Goal: Transaction & Acquisition: Purchase product/service

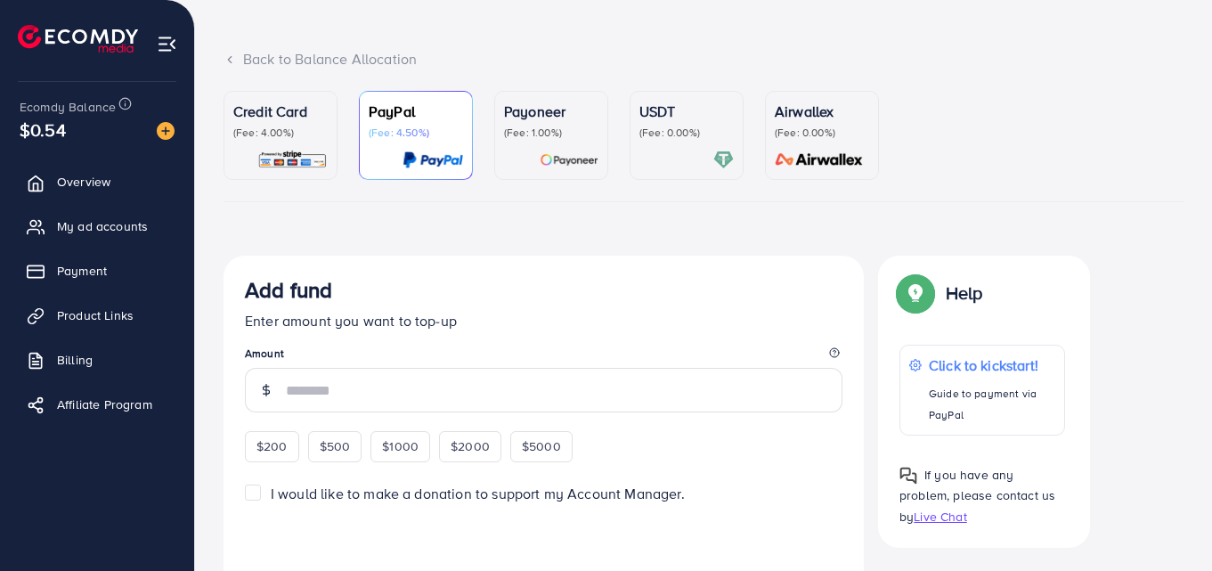
scroll to position [86, 0]
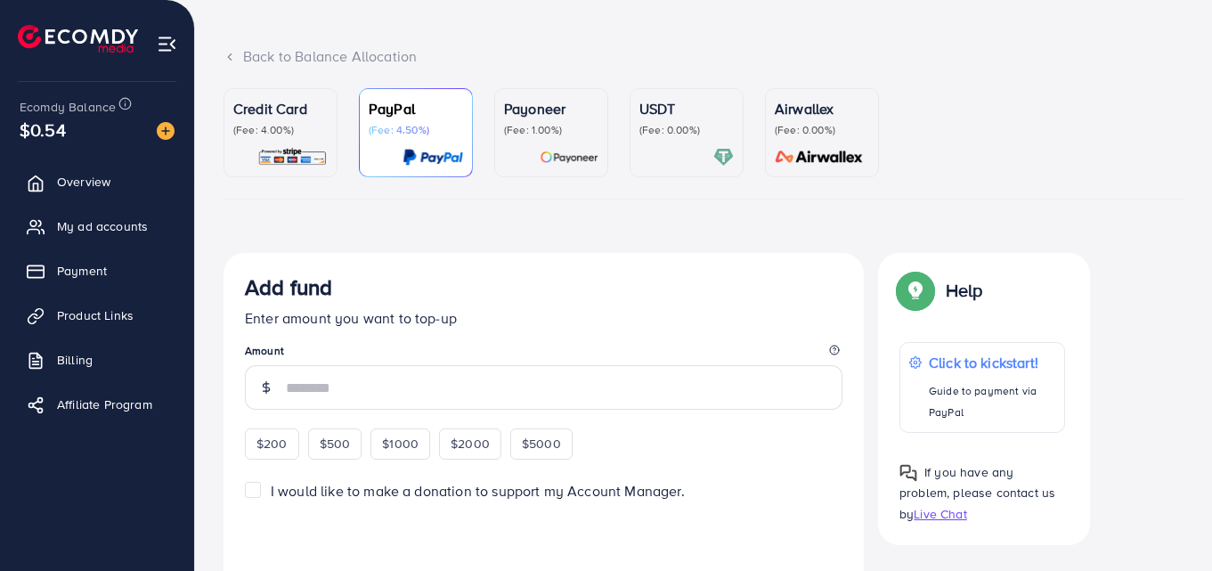
click at [685, 176] on link "USDT (Fee: 0.00%)" at bounding box center [687, 132] width 114 height 89
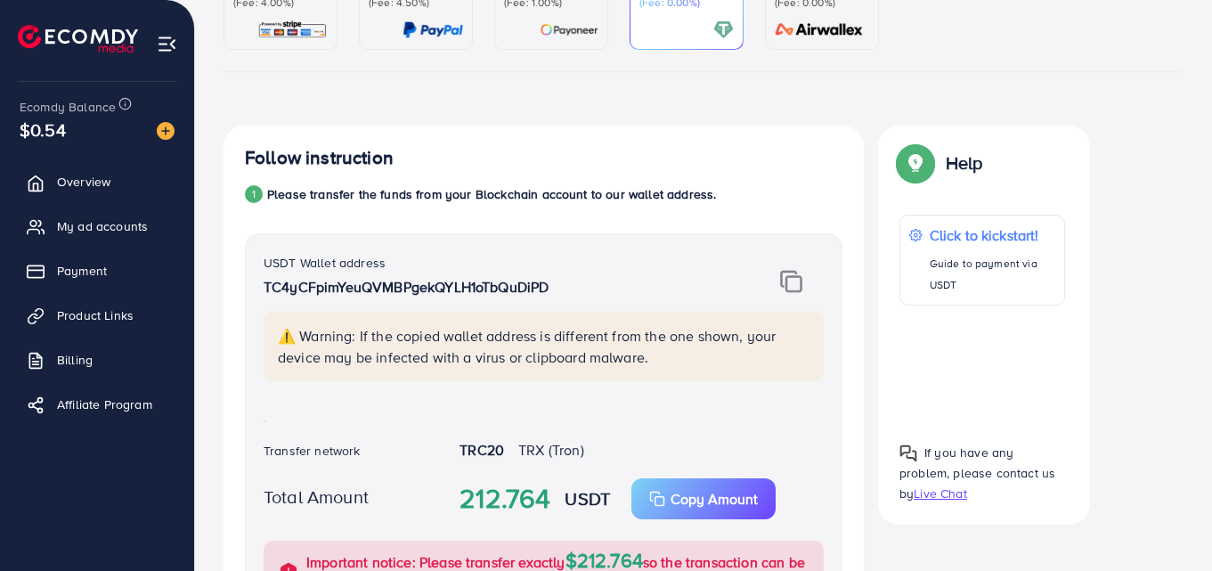
scroll to position [318, 0]
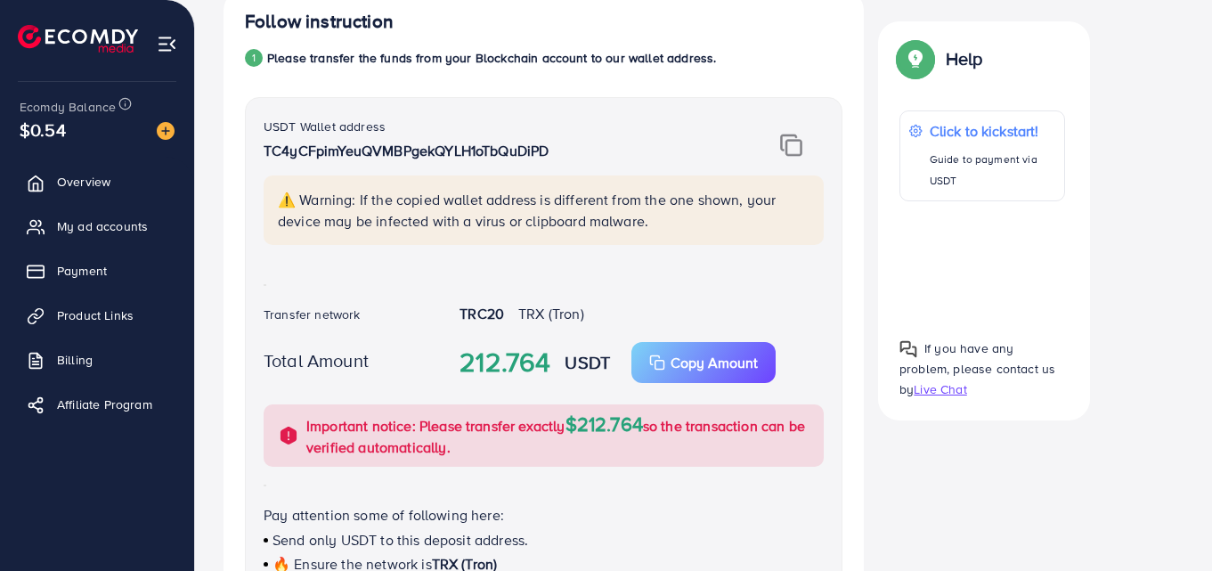
scroll to position [350, 0]
click at [800, 134] on img at bounding box center [791, 144] width 22 height 23
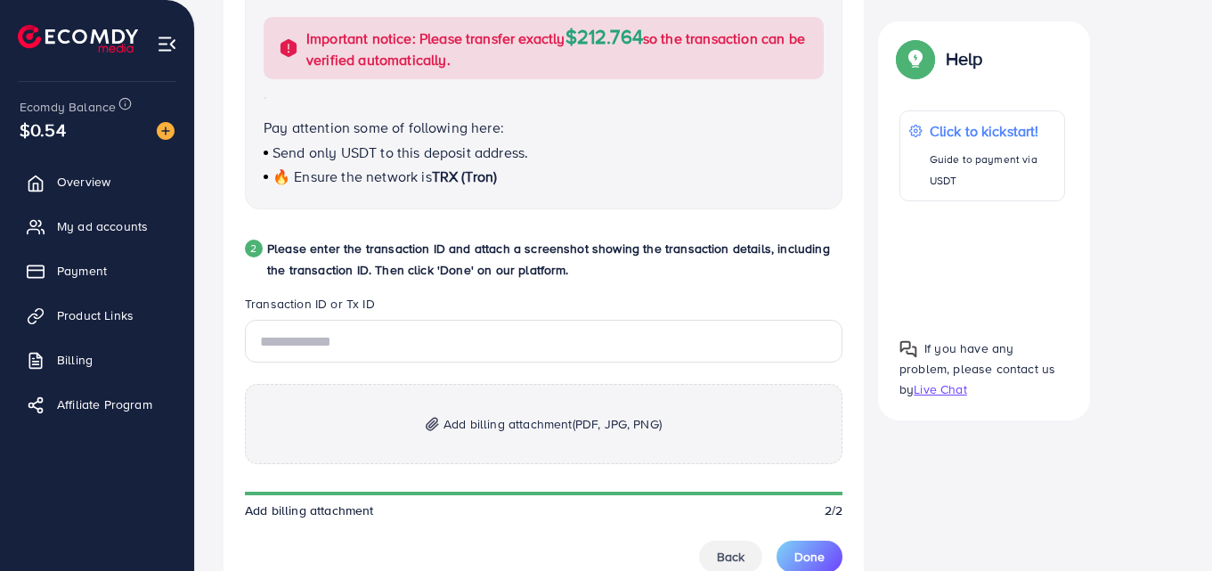
scroll to position [738, 0]
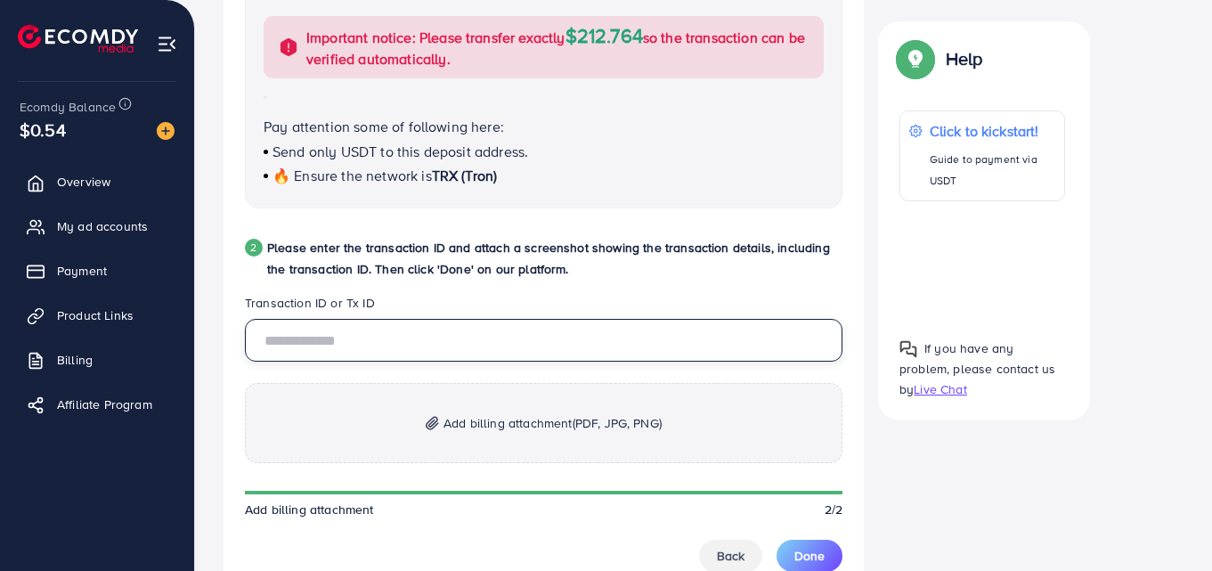
click at [457, 354] on input "text" at bounding box center [544, 340] width 598 height 43
paste input "**********"
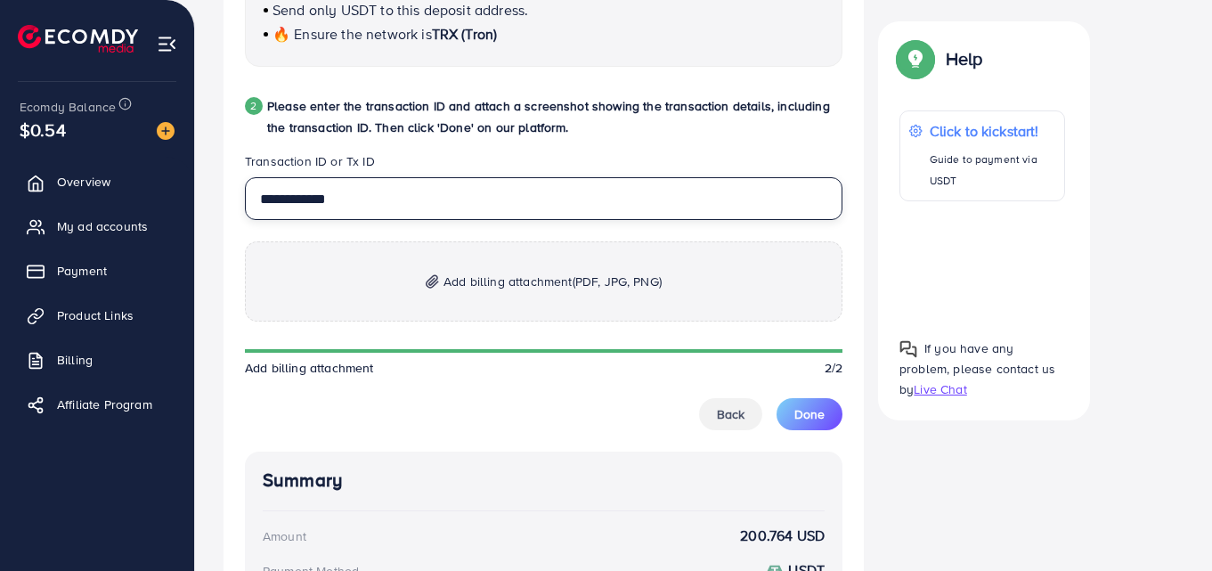
scroll to position [880, 0]
type input "**********"
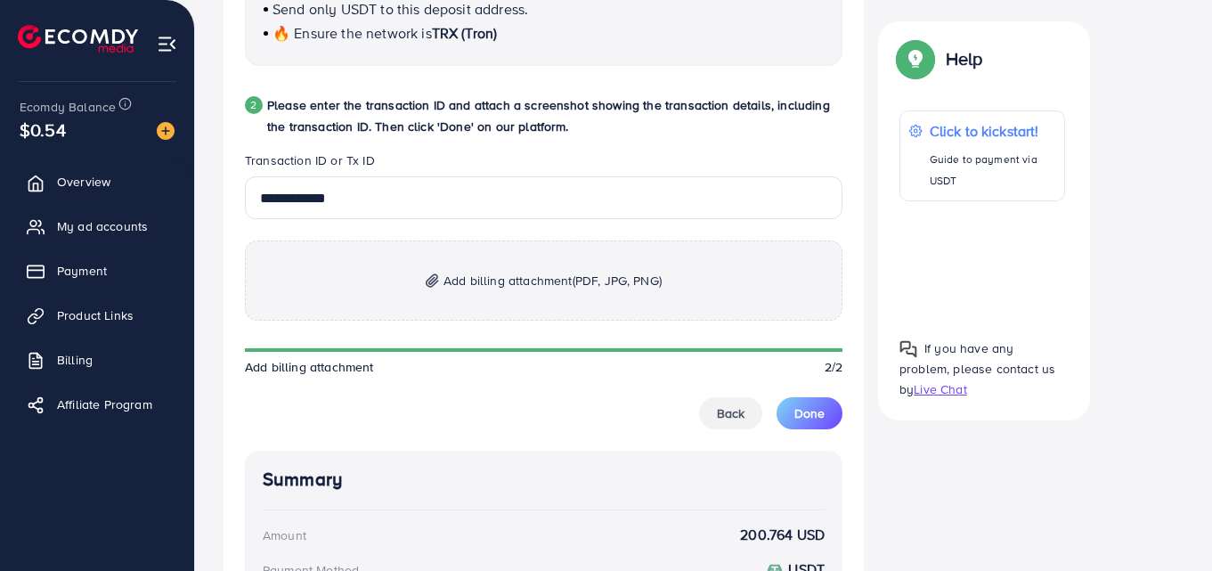
click at [574, 292] on p "Add billing attachment (PDF, JPG, PNG)" at bounding box center [544, 280] width 598 height 80
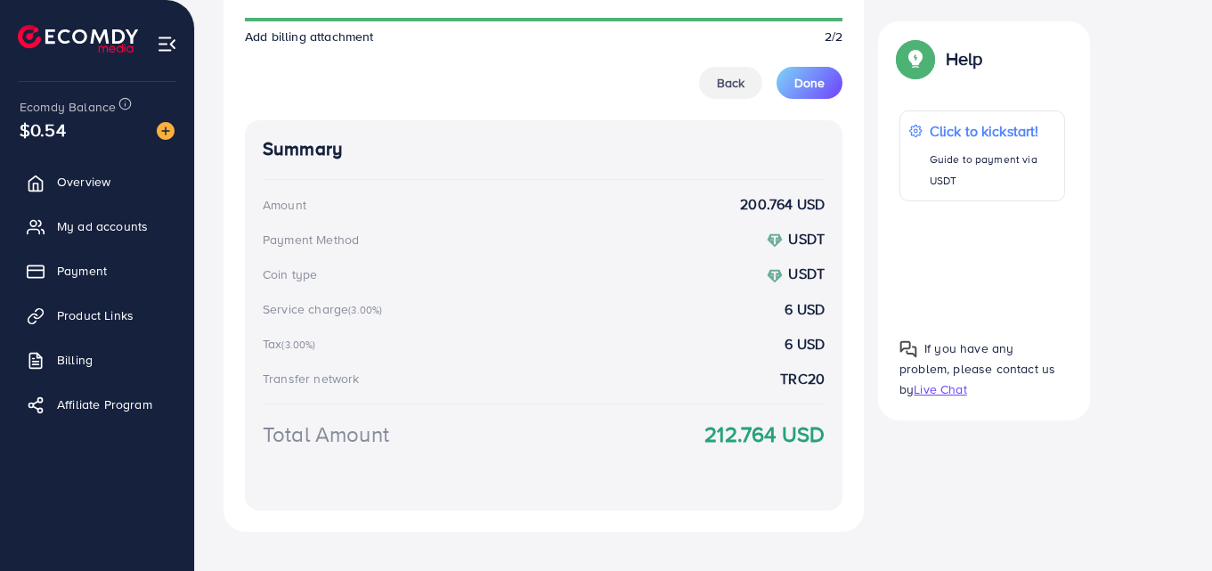
scroll to position [1152, 0]
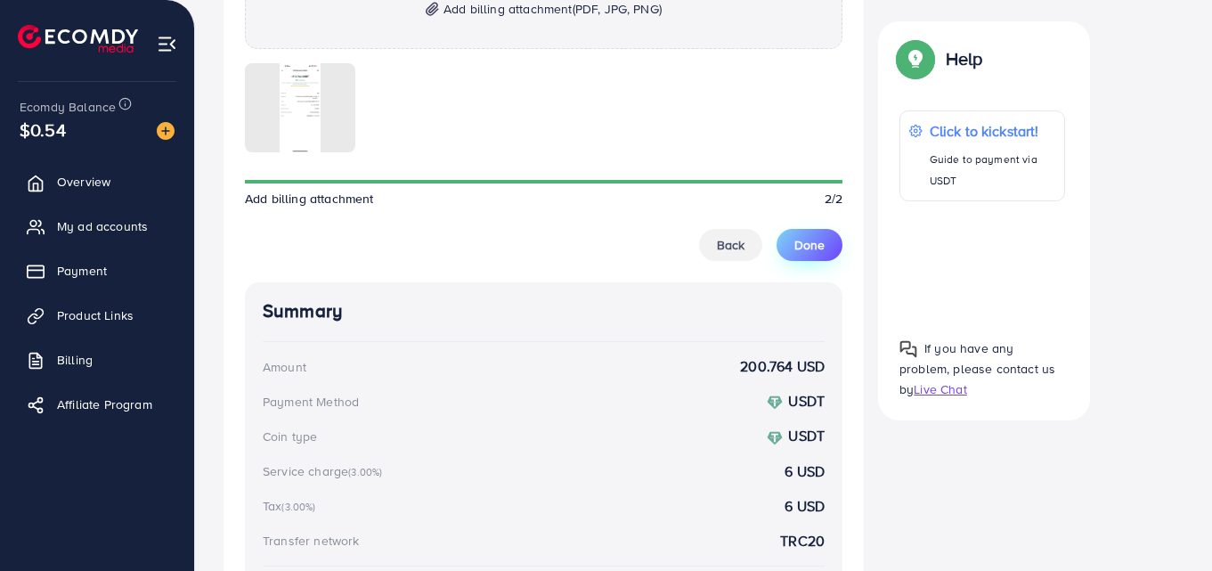
click at [795, 242] on span "Done" at bounding box center [810, 245] width 30 height 18
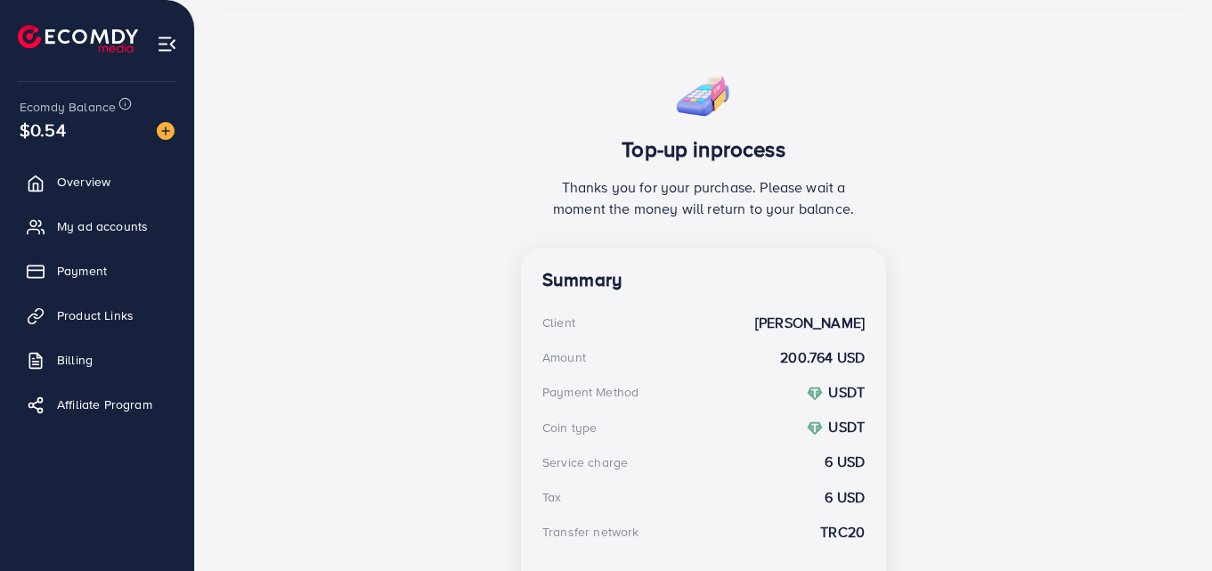
scroll to position [434, 0]
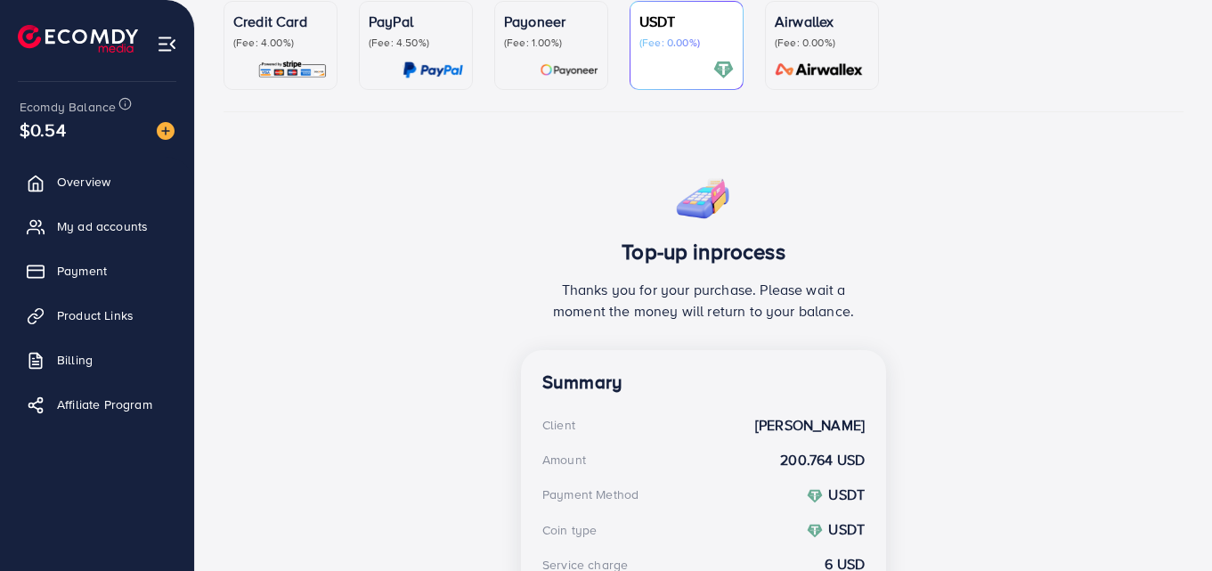
scroll to position [434, 0]
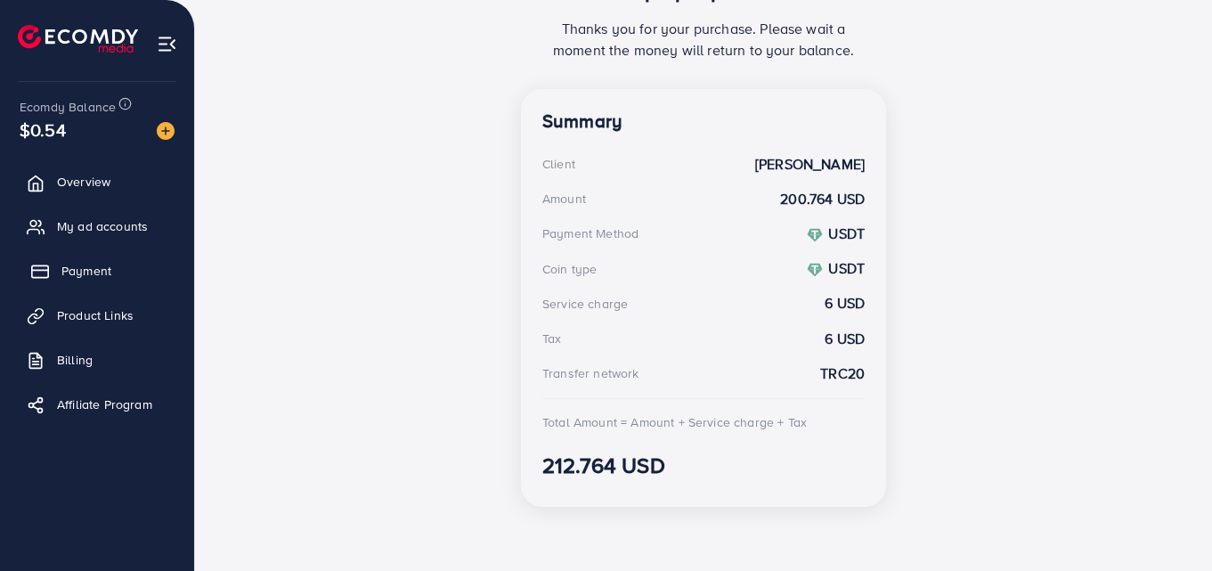
click at [143, 275] on link "Payment" at bounding box center [96, 271] width 167 height 36
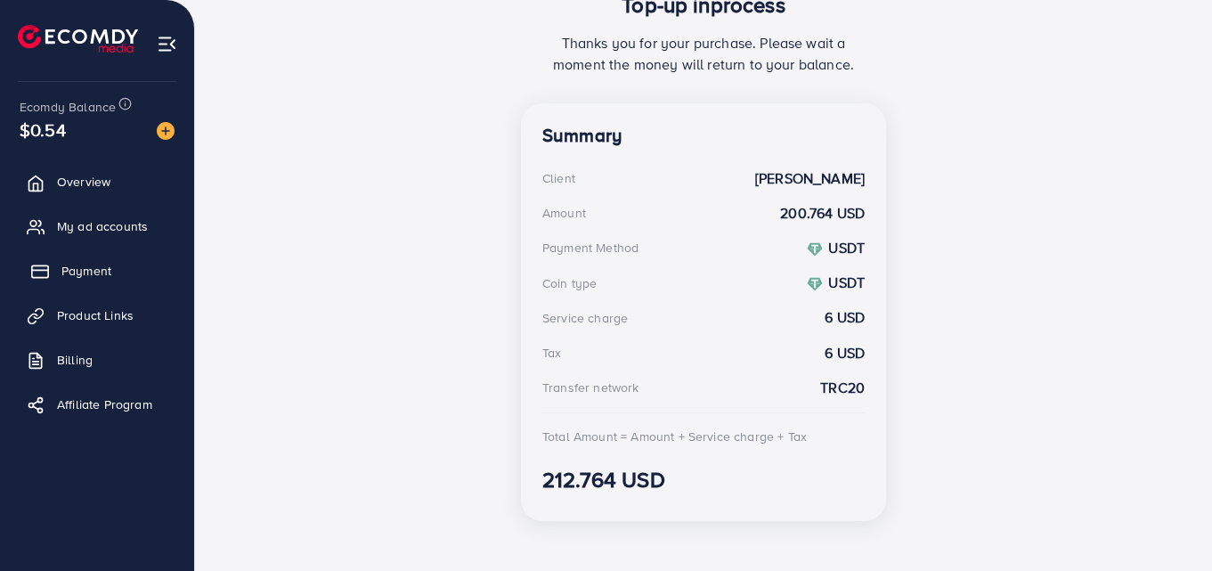
scroll to position [448, 0]
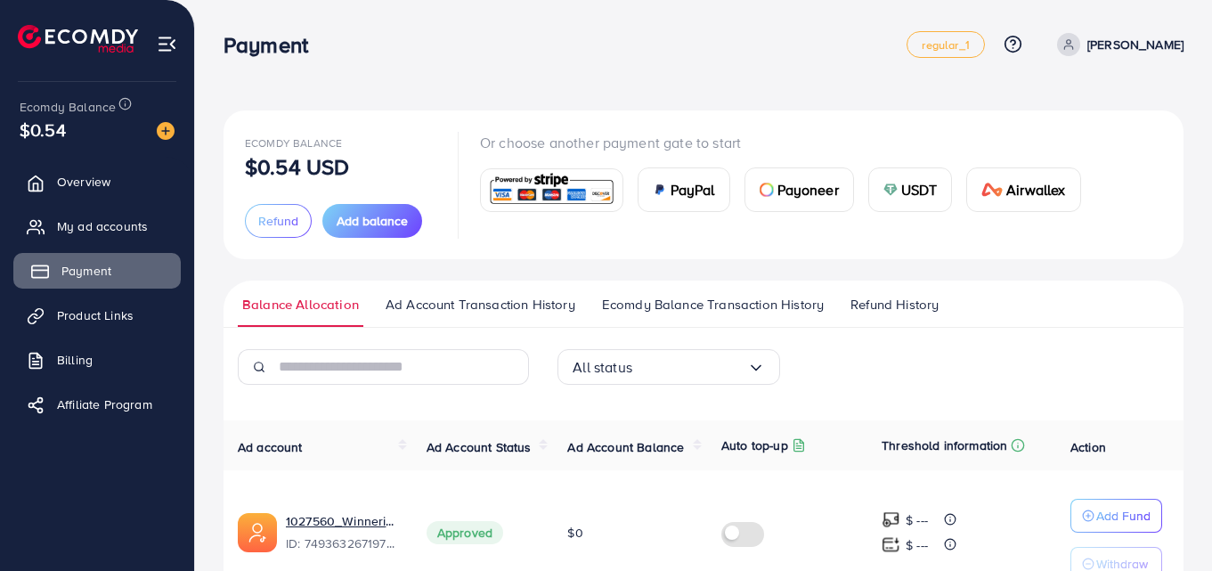
click at [131, 273] on link "Payment" at bounding box center [96, 271] width 167 height 36
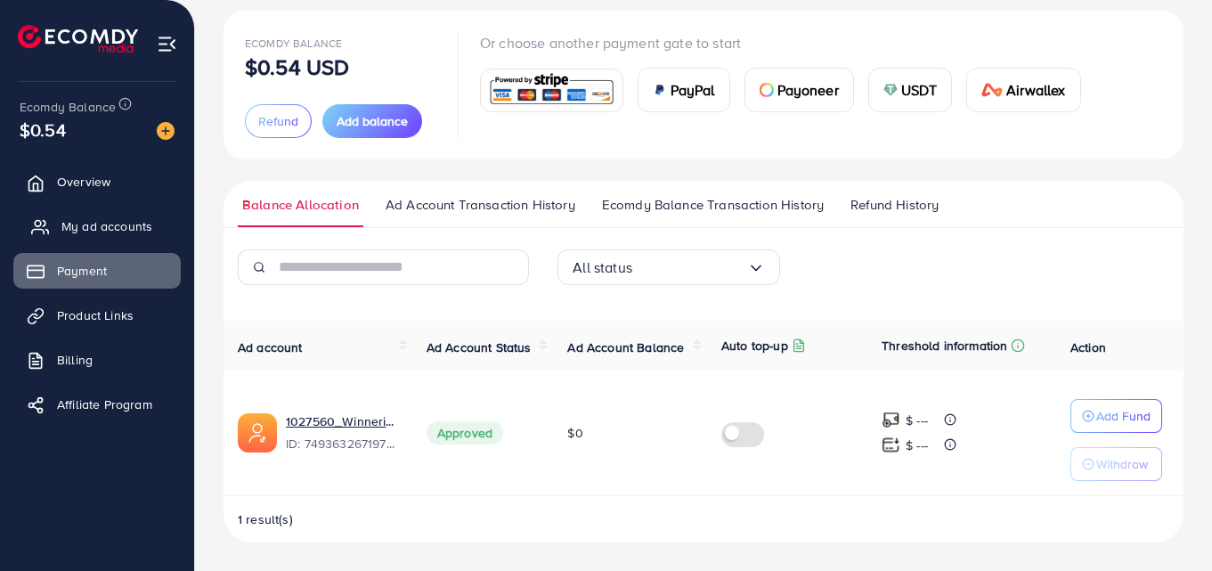
click at [134, 215] on link "My ad accounts" at bounding box center [96, 226] width 167 height 36
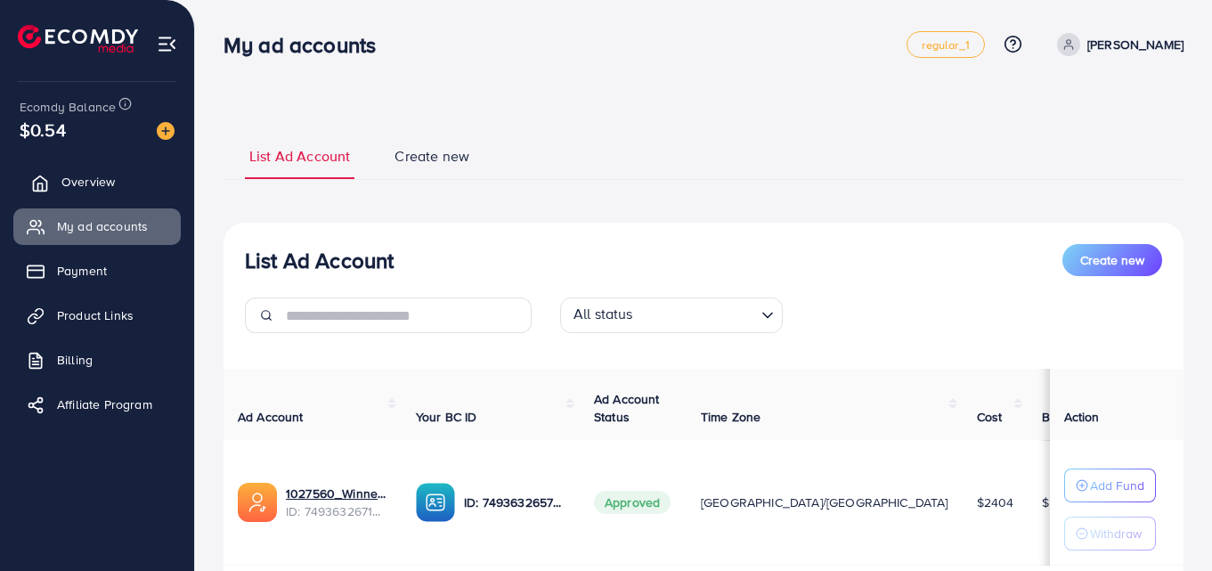
click at [109, 178] on span "Overview" at bounding box center [87, 182] width 53 height 18
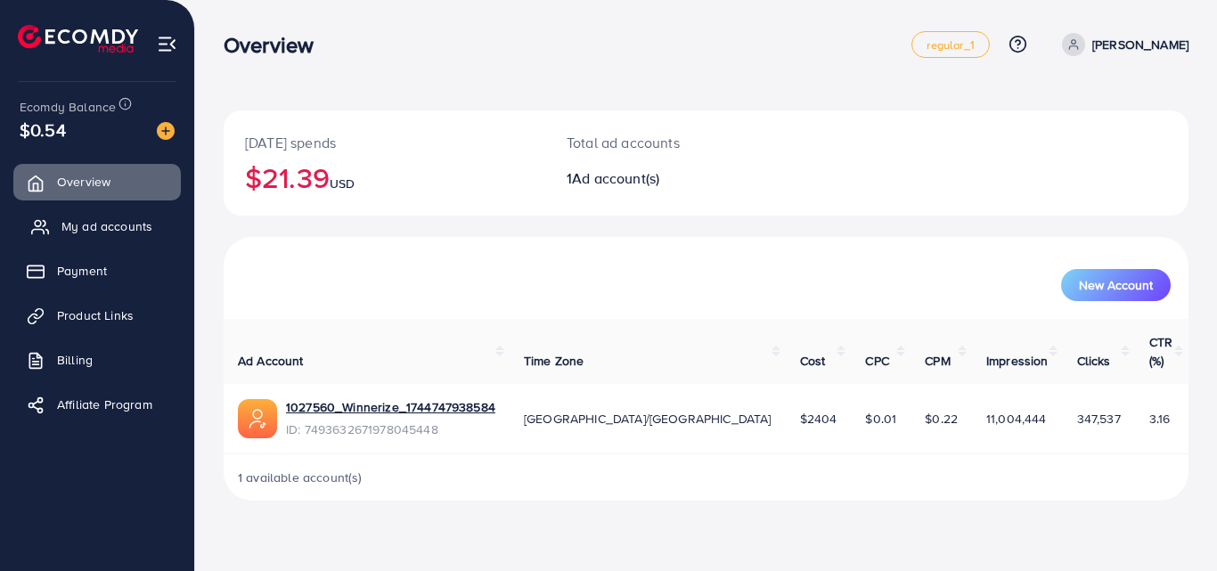
click at [113, 237] on link "My ad accounts" at bounding box center [96, 226] width 167 height 36
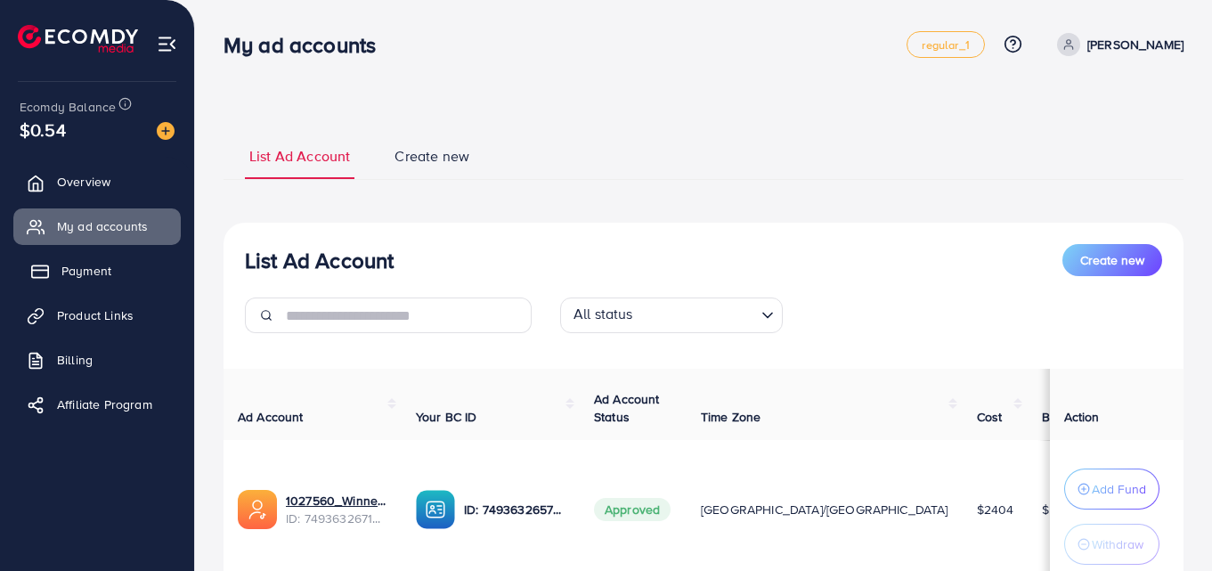
click at [110, 279] on span "Payment" at bounding box center [86, 271] width 50 height 18
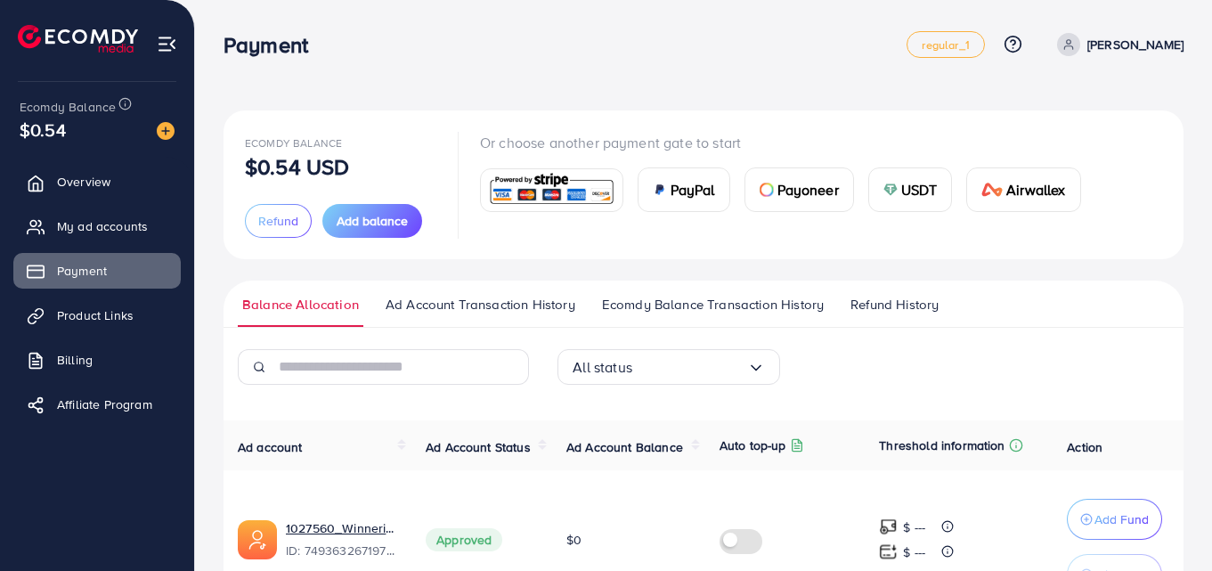
click at [624, 453] on span "Ad Account Balance" at bounding box center [624, 447] width 117 height 18
click at [143, 314] on link "Product Links" at bounding box center [96, 315] width 167 height 36
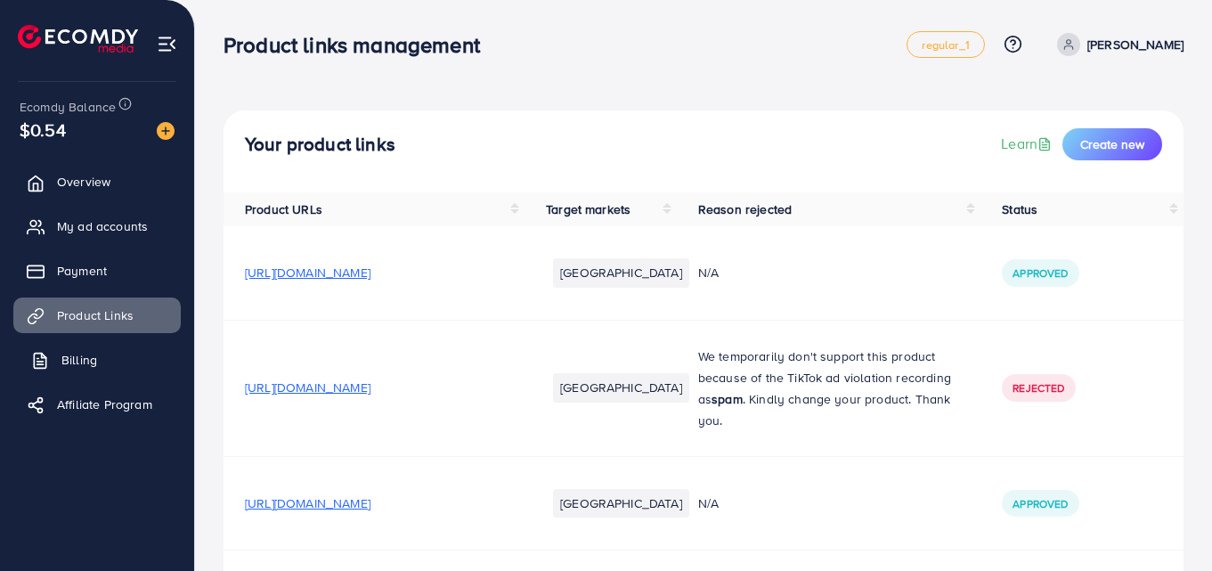
click at [100, 354] on link "Billing" at bounding box center [96, 360] width 167 height 36
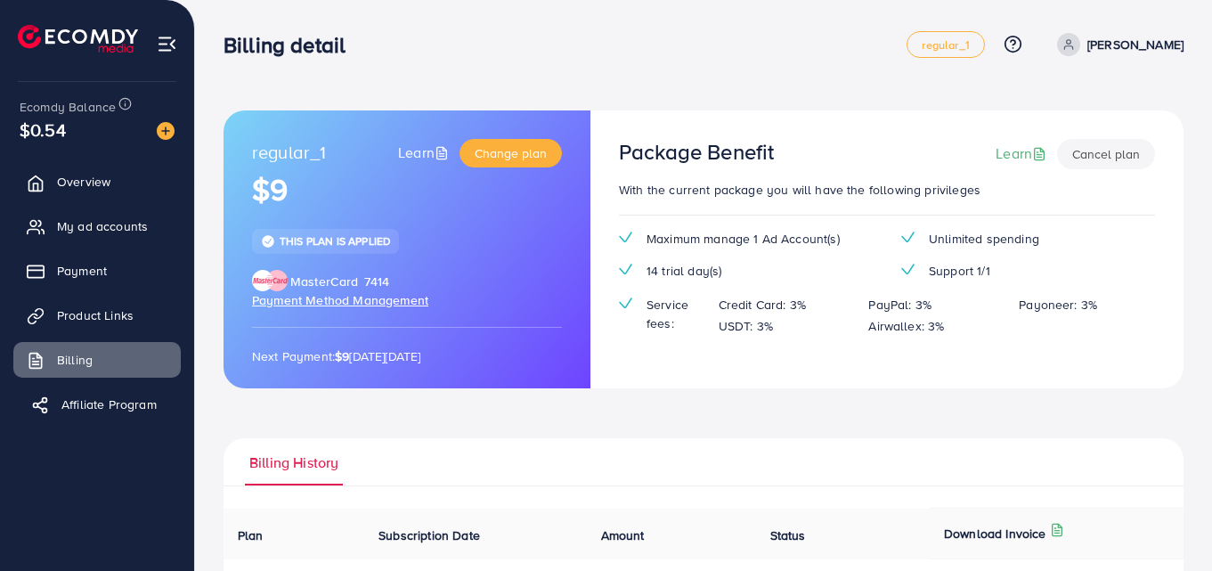
click at [146, 396] on span "Affiliate Program" at bounding box center [108, 404] width 95 height 18
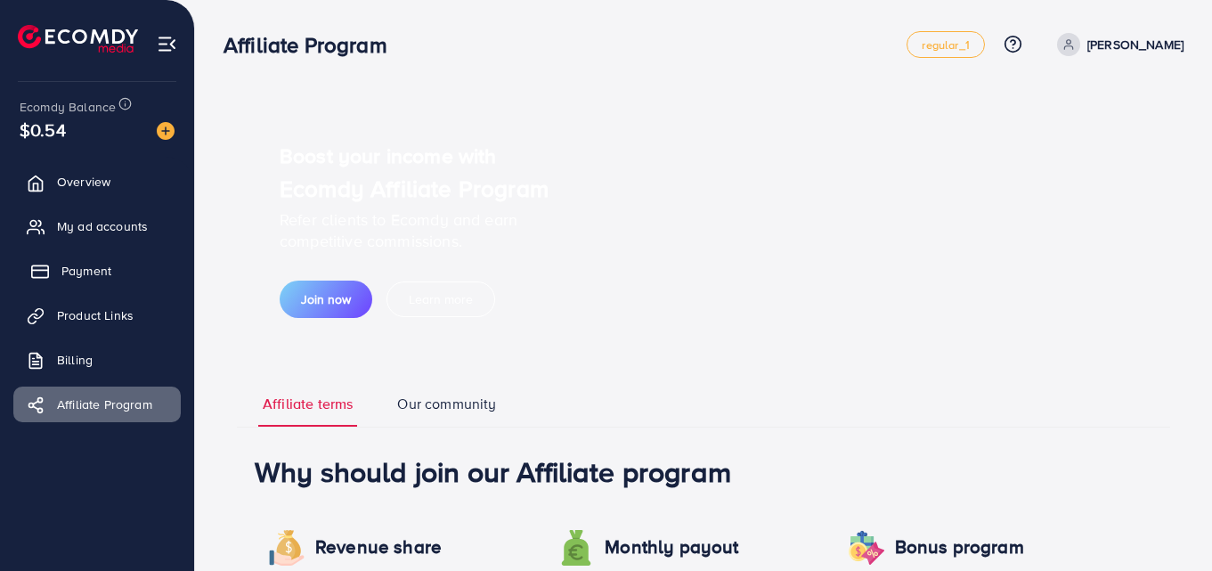
click at [109, 278] on span "Payment" at bounding box center [86, 271] width 50 height 18
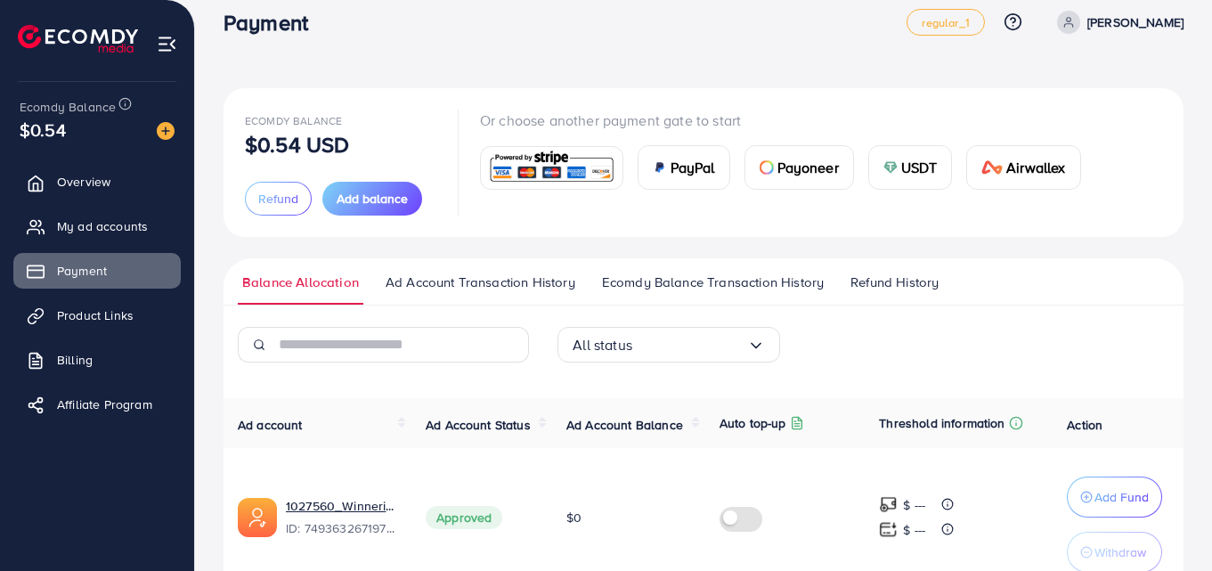
scroll to position [25, 0]
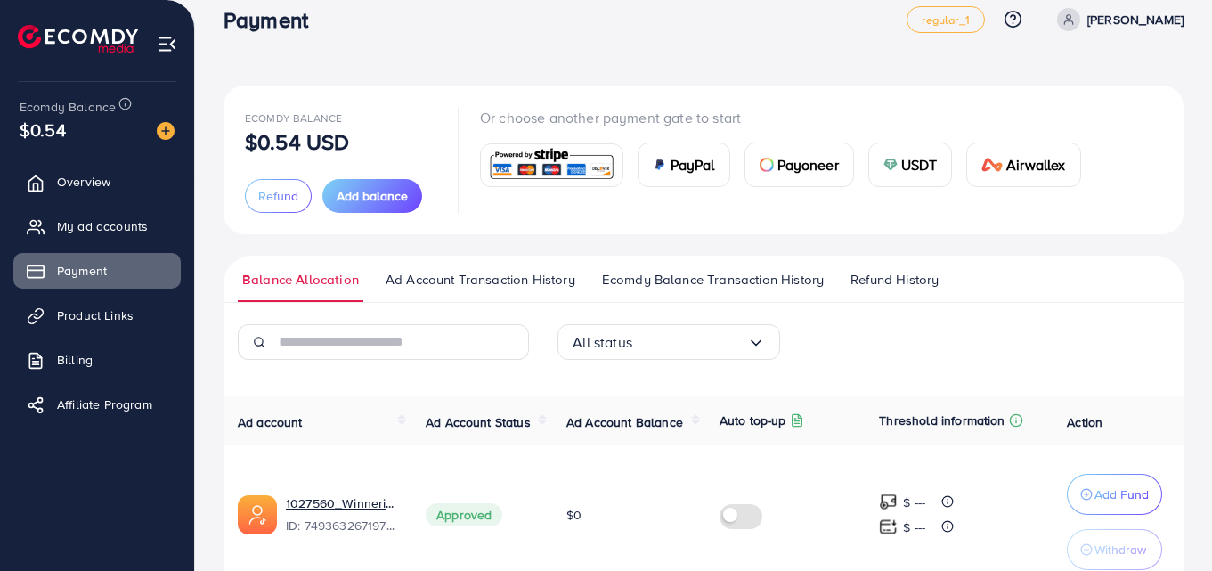
click at [767, 283] on span "Ecomdy Balance Transaction History" at bounding box center [713, 280] width 222 height 20
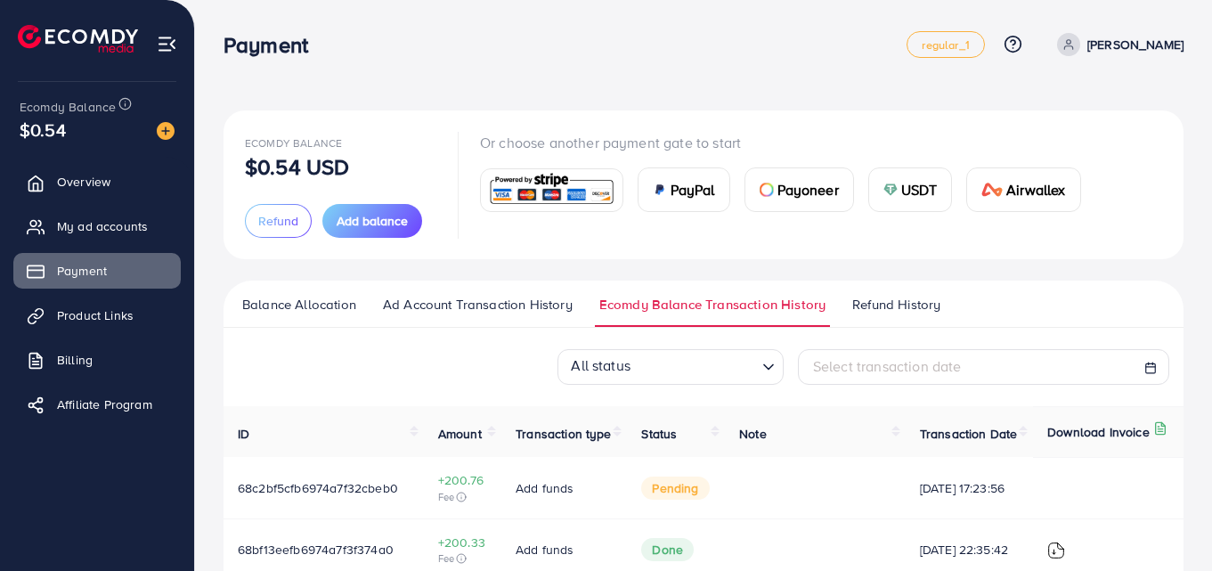
click at [733, 516] on td at bounding box center [815, 487] width 181 height 61
click at [670, 500] on span "pending" at bounding box center [675, 488] width 68 height 23
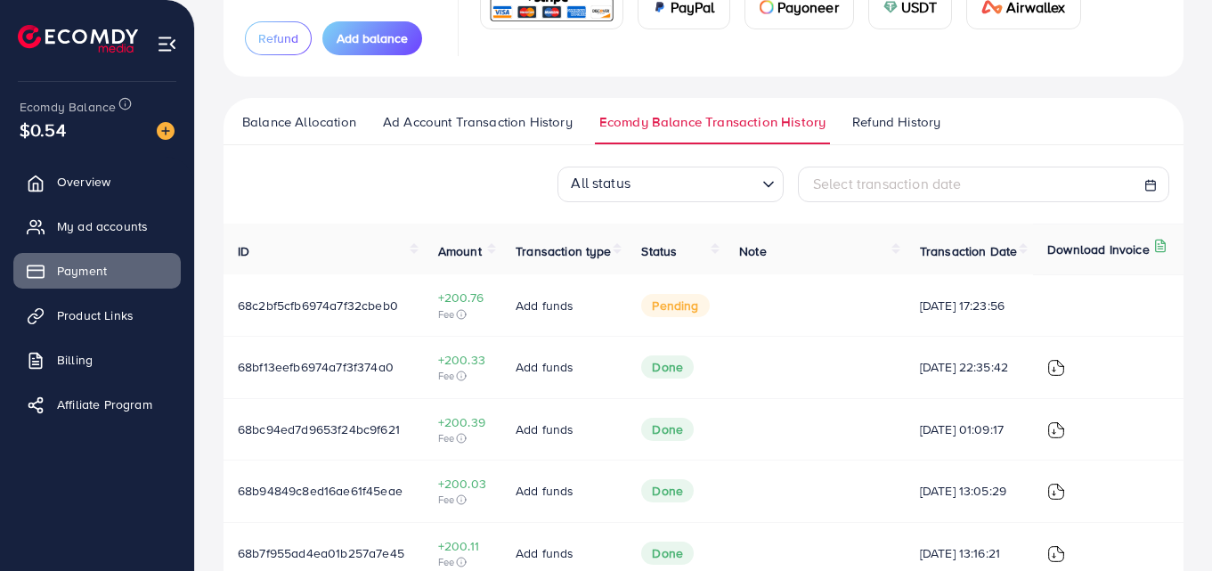
scroll to position [183, 0]
click at [697, 335] on td "pending" at bounding box center [676, 303] width 98 height 61
click at [594, 335] on td "Add funds" at bounding box center [564, 303] width 126 height 61
click at [526, 335] on td "Add funds" at bounding box center [564, 303] width 126 height 61
click at [393, 314] on span "68c2bf5cfb6974a7f32cbeb0" at bounding box center [318, 305] width 160 height 18
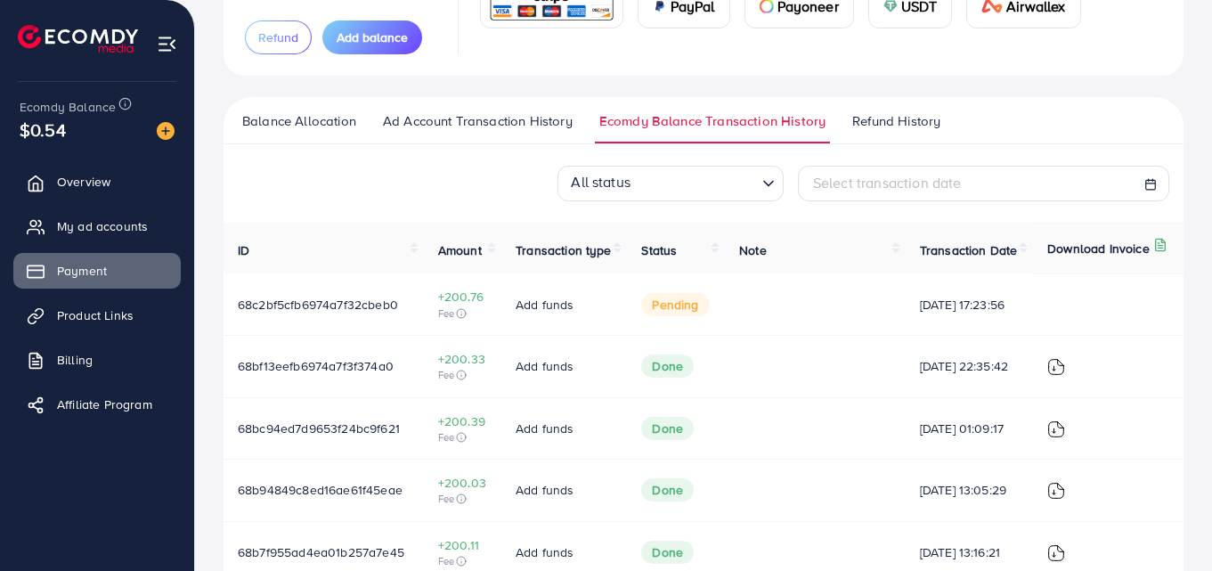
click at [277, 314] on span "68c2bf5cfb6974a7f32cbeb0" at bounding box center [318, 305] width 160 height 18
click at [680, 316] on span "pending" at bounding box center [675, 304] width 68 height 23
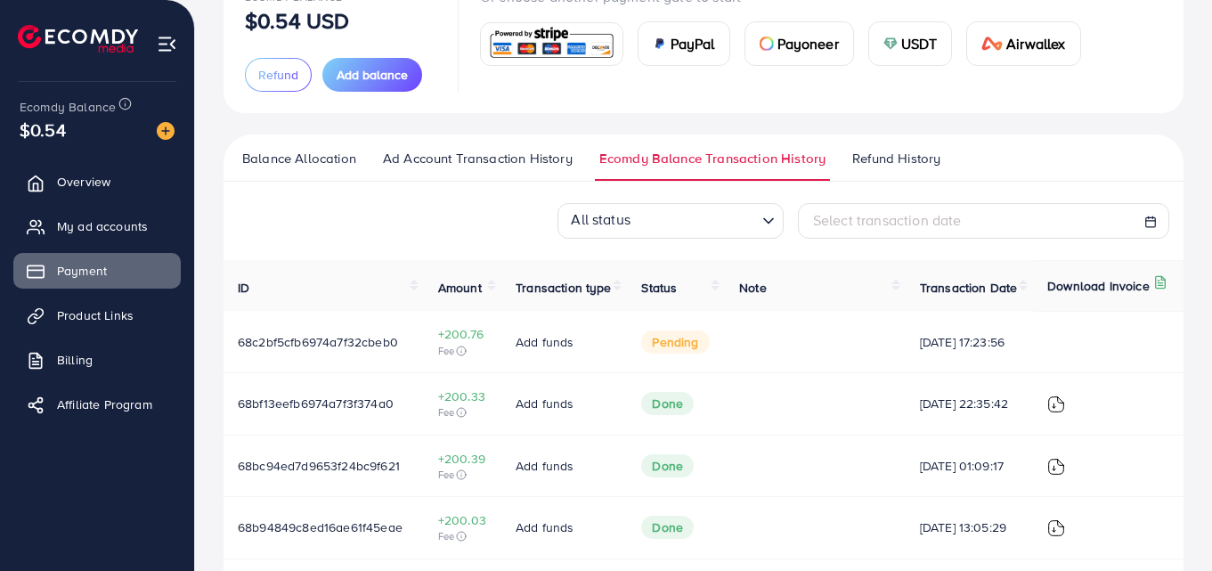
scroll to position [146, 0]
click at [338, 163] on span "Balance Allocation" at bounding box center [299, 159] width 114 height 20
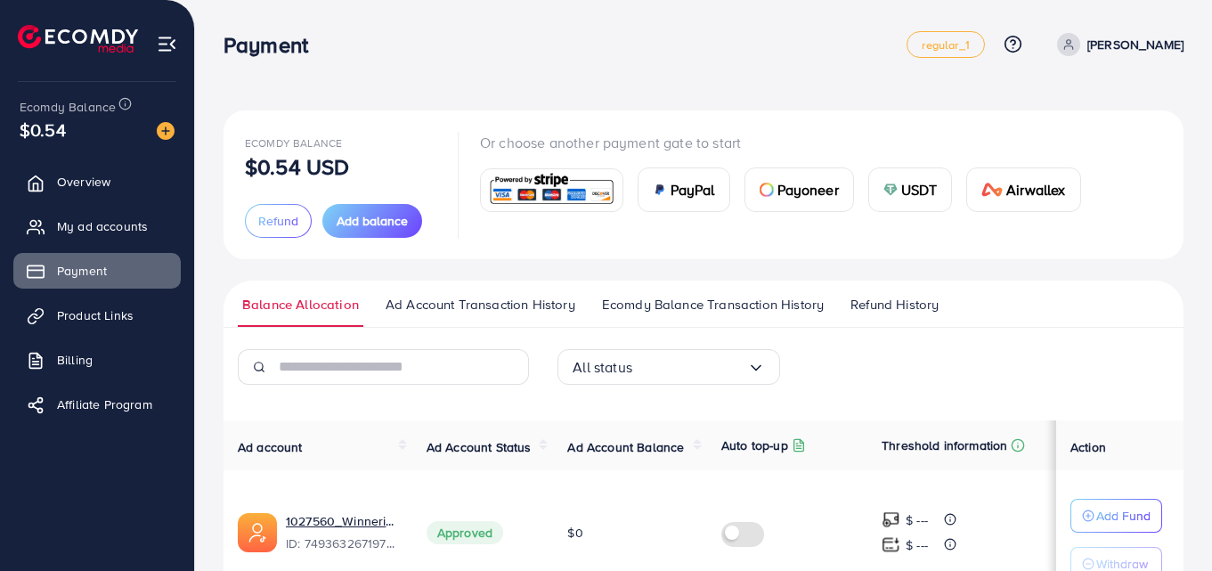
scroll to position [100, 0]
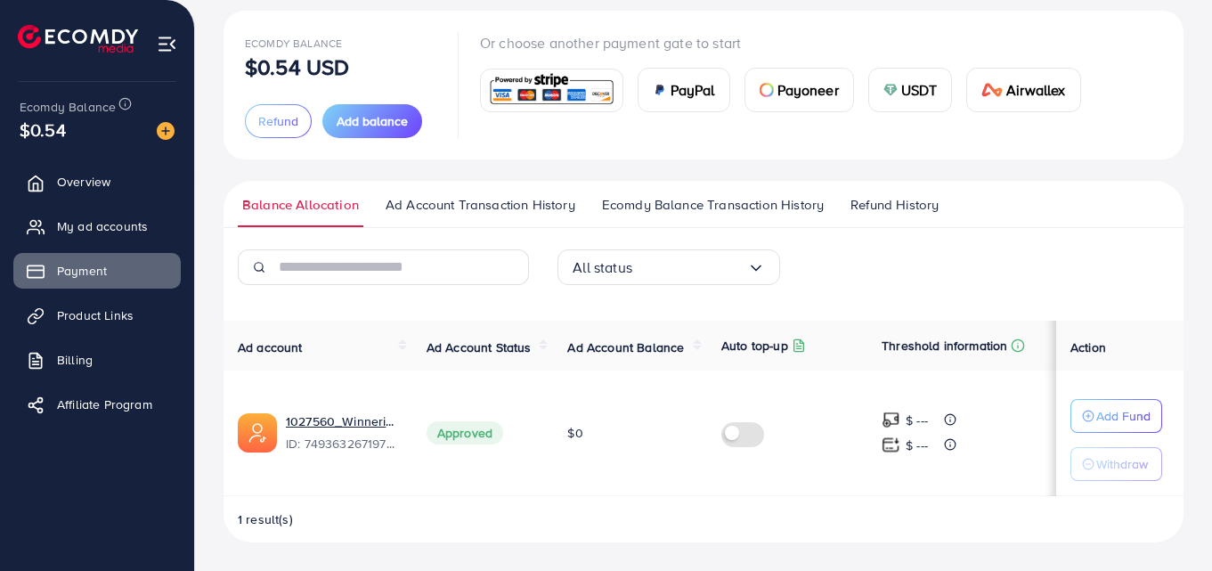
click at [412, 208] on span "Ad Account Transaction History" at bounding box center [481, 205] width 190 height 20
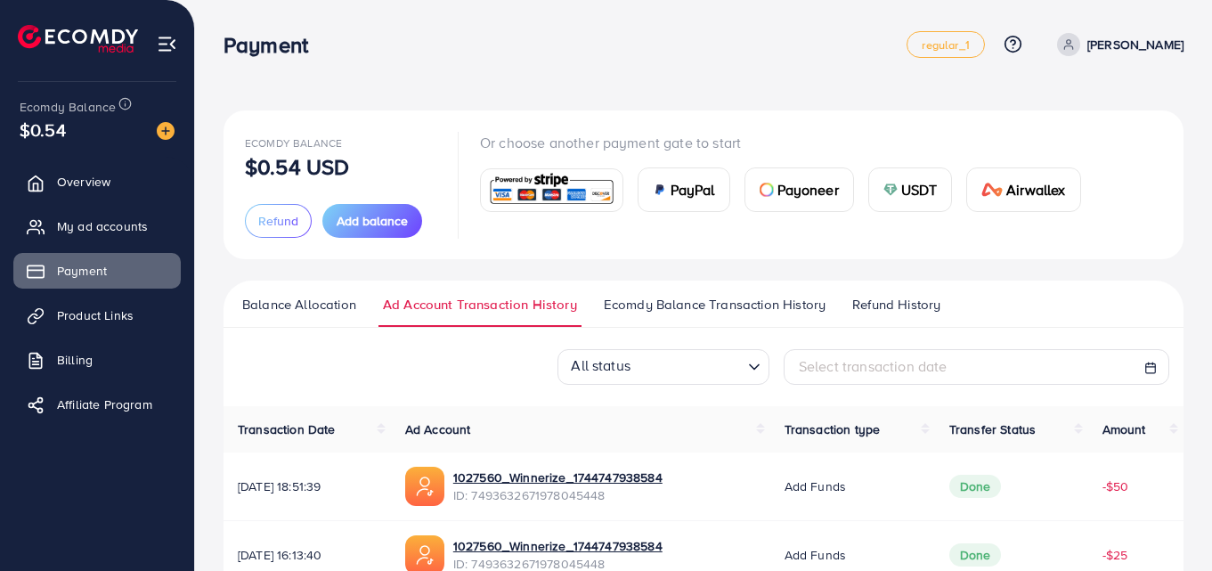
click at [786, 314] on link "Ecomdy Balance Transaction History" at bounding box center [714, 311] width 231 height 32
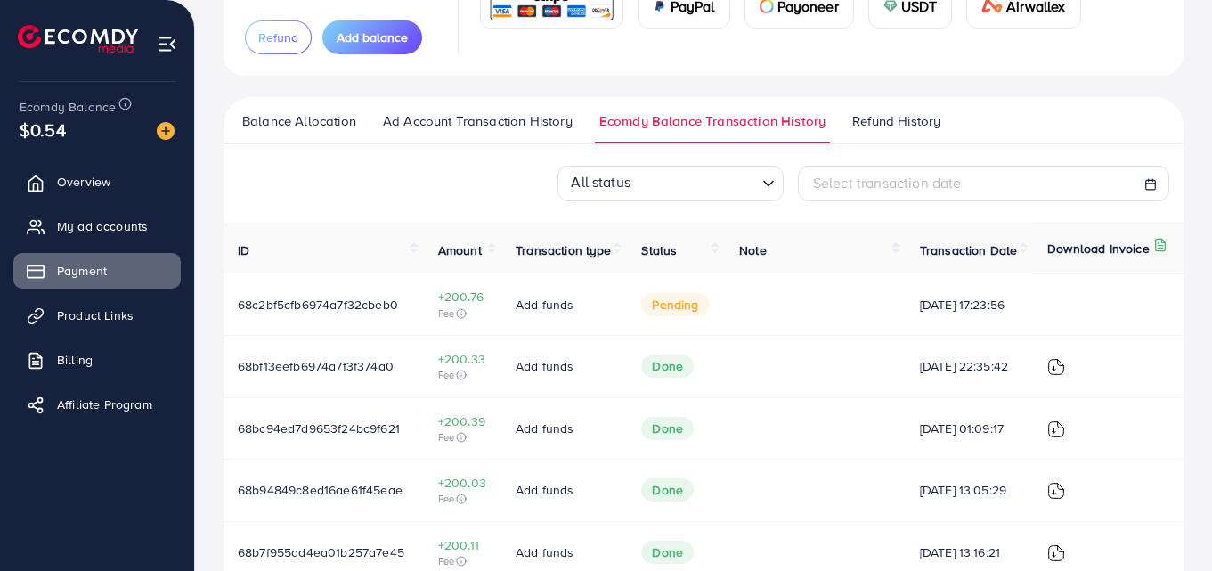
scroll to position [184, 0]
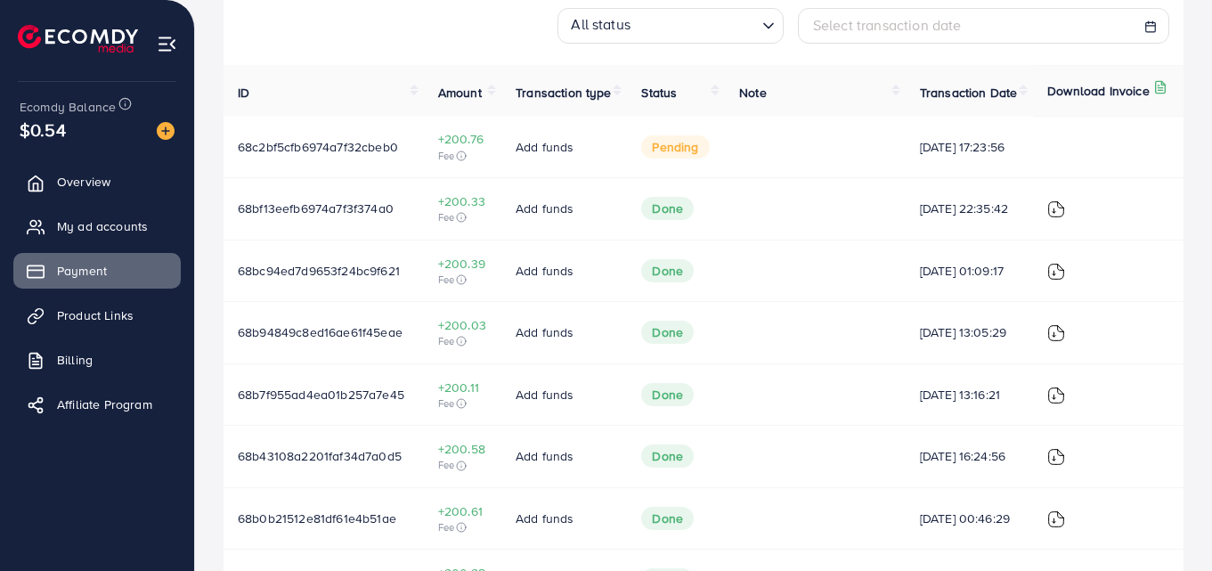
scroll to position [342, 0]
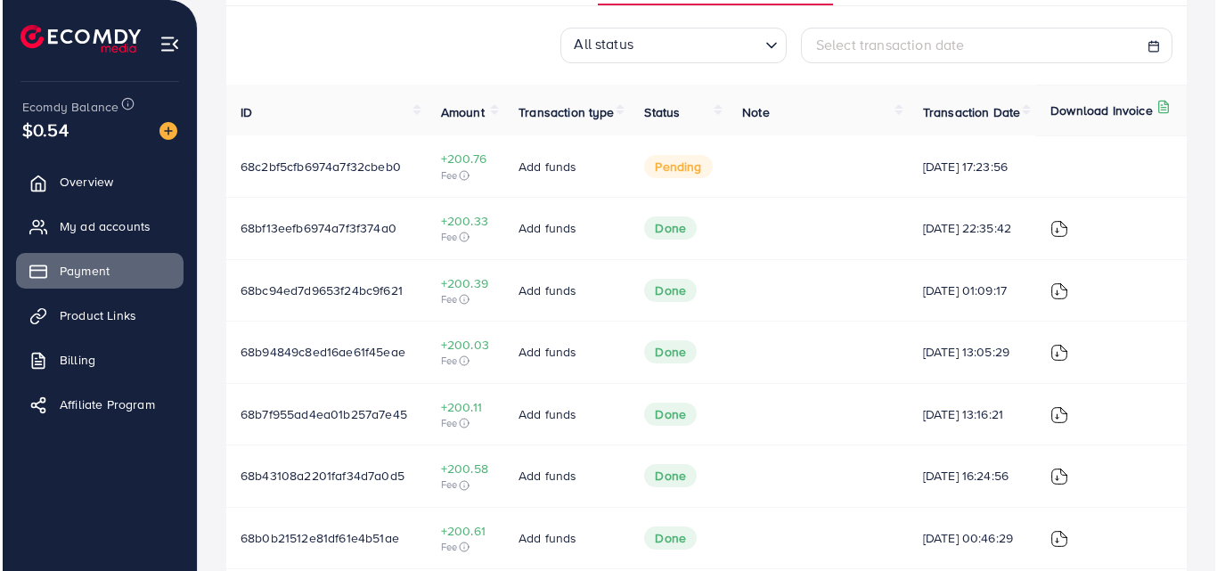
scroll to position [322, 0]
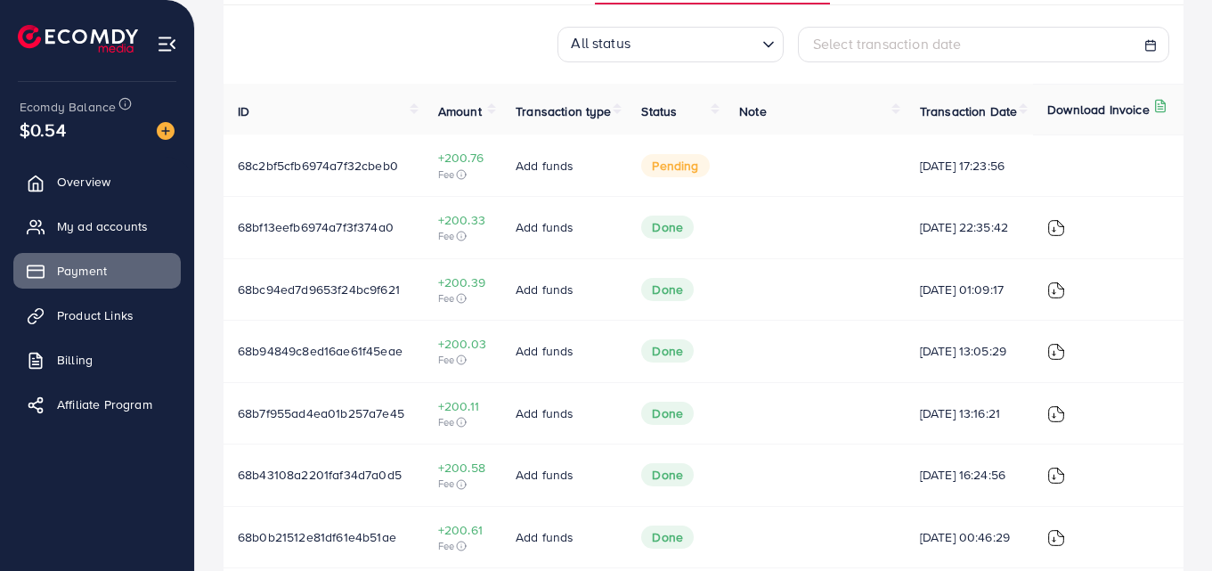
click at [1064, 237] on img at bounding box center [1056, 228] width 18 height 18
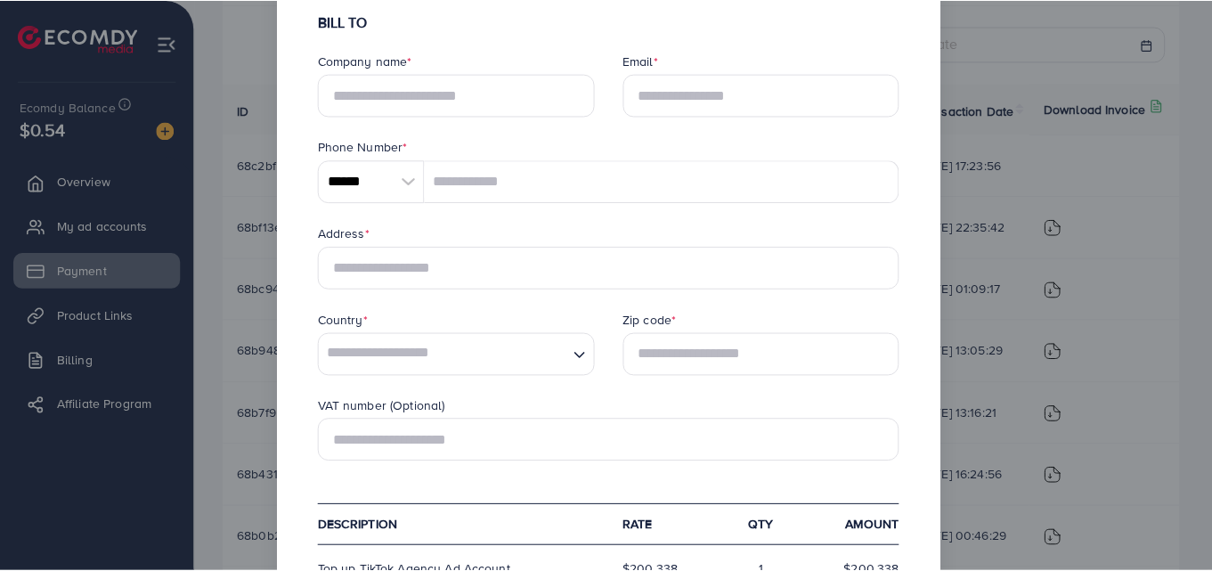
scroll to position [0, 0]
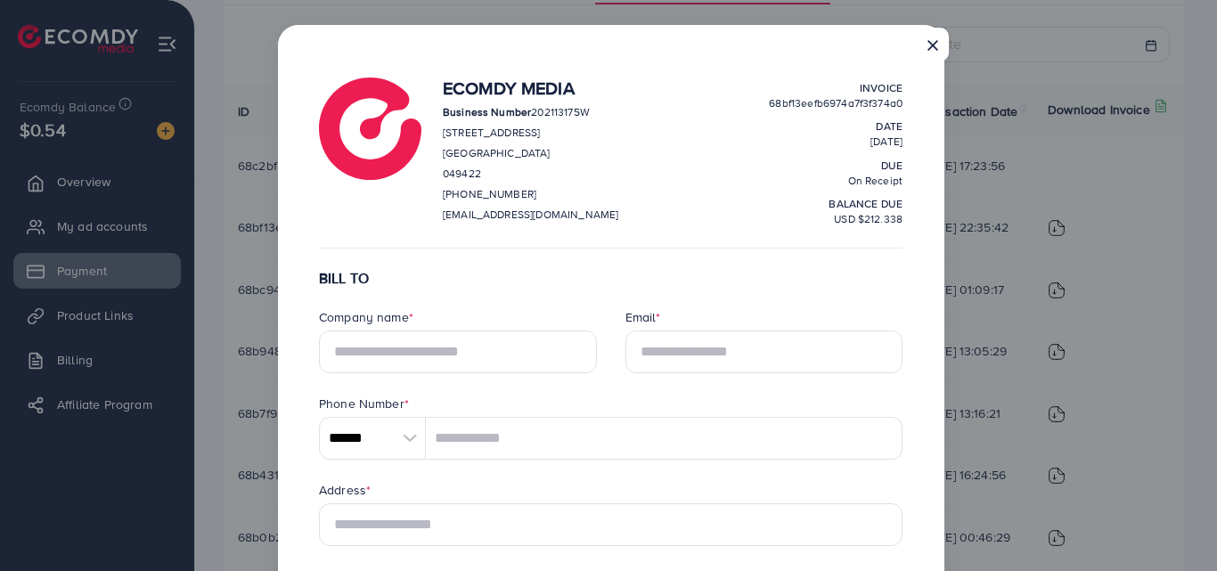
click at [927, 56] on button "×" at bounding box center [933, 45] width 32 height 34
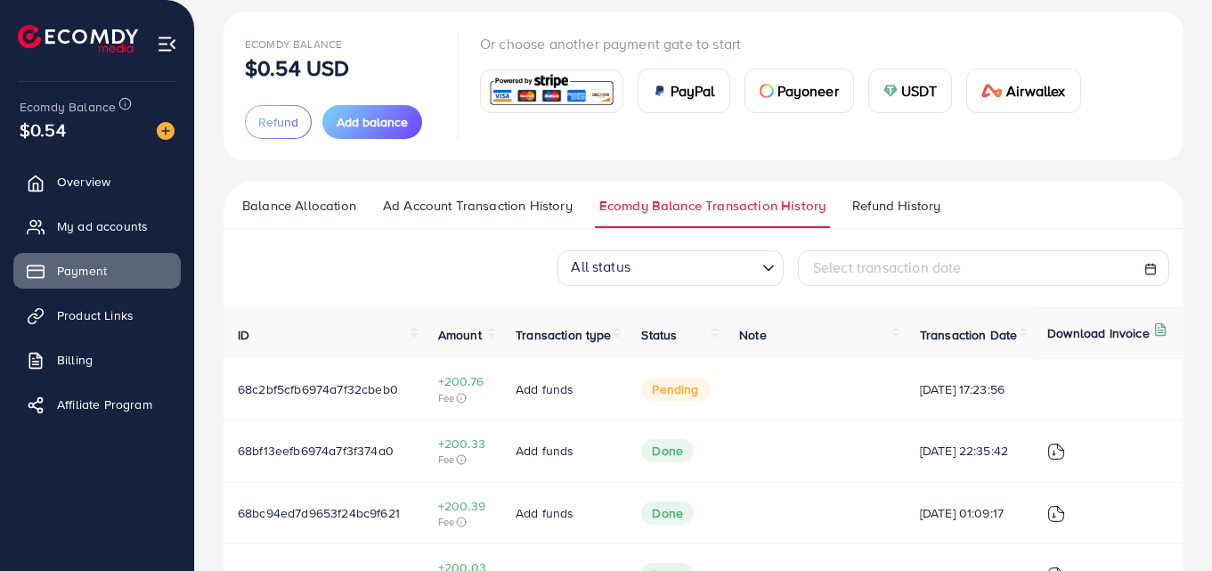
scroll to position [98, 0]
click at [704, 272] on input "Search for option" at bounding box center [695, 271] width 119 height 28
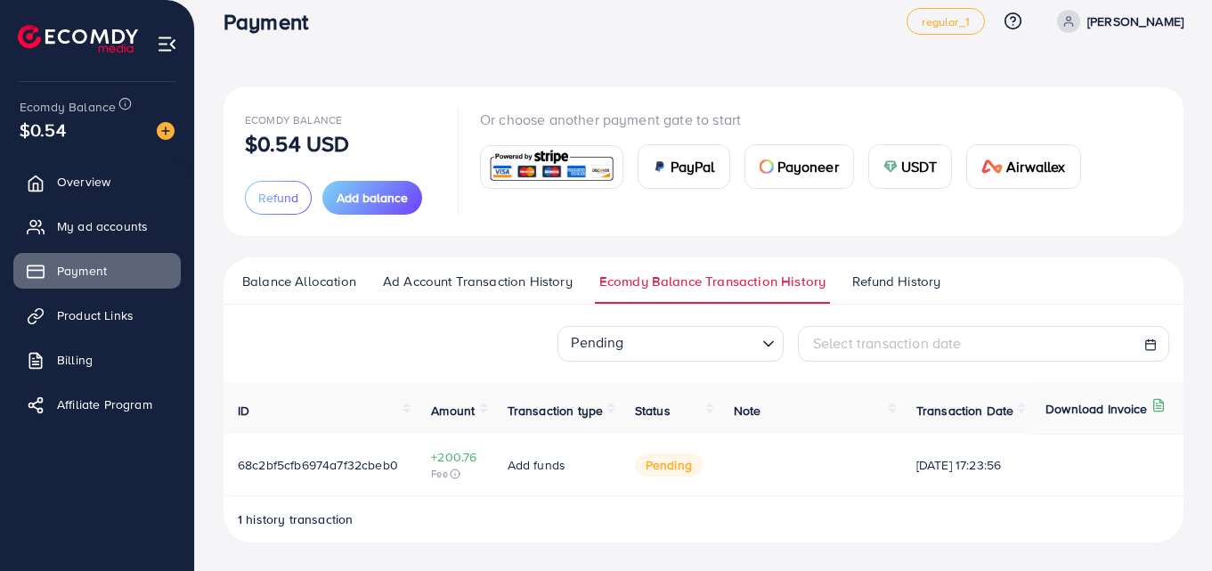
scroll to position [23, 0]
click at [515, 471] on span "Add funds" at bounding box center [537, 465] width 58 height 18
click at [517, 473] on span "Add funds" at bounding box center [537, 465] width 58 height 18
click at [697, 450] on td "pending" at bounding box center [670, 464] width 99 height 61
click at [1093, 450] on td at bounding box center [1107, 464] width 152 height 61
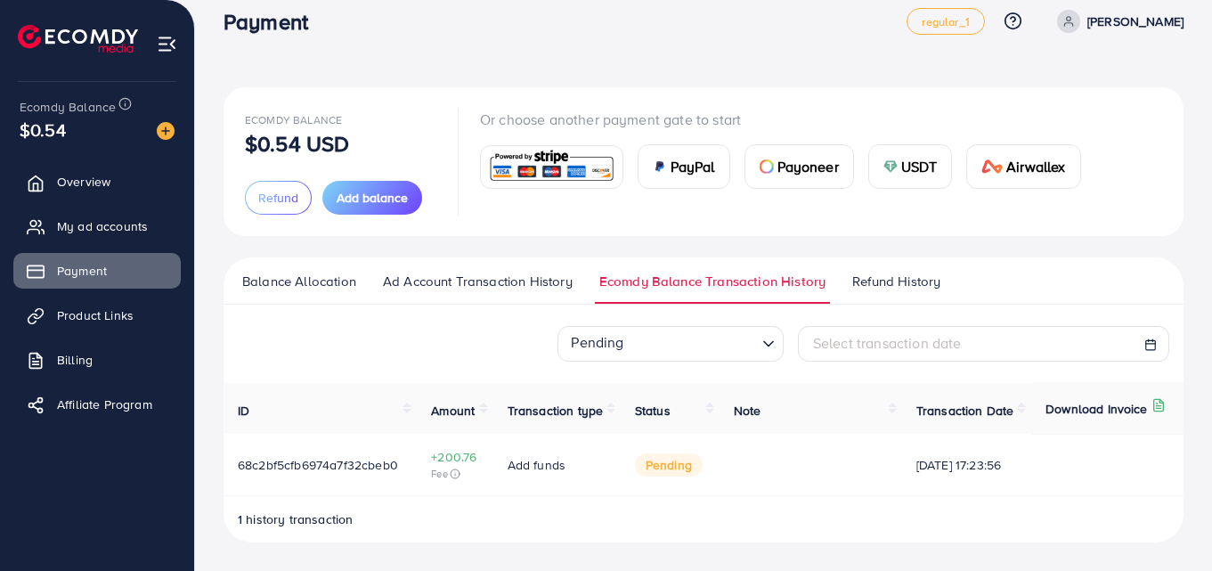
click at [868, 482] on td at bounding box center [811, 464] width 183 height 61
click at [689, 473] on span "pending" at bounding box center [669, 464] width 68 height 23
click at [501, 473] on td "Add funds" at bounding box center [556, 464] width 127 height 61
click at [362, 471] on span "68c2bf5cfb6974a7f32cbeb0" at bounding box center [318, 465] width 160 height 18
click at [284, 469] on span "68c2bf5cfb6974a7f32cbeb0" at bounding box center [318, 465] width 160 height 18
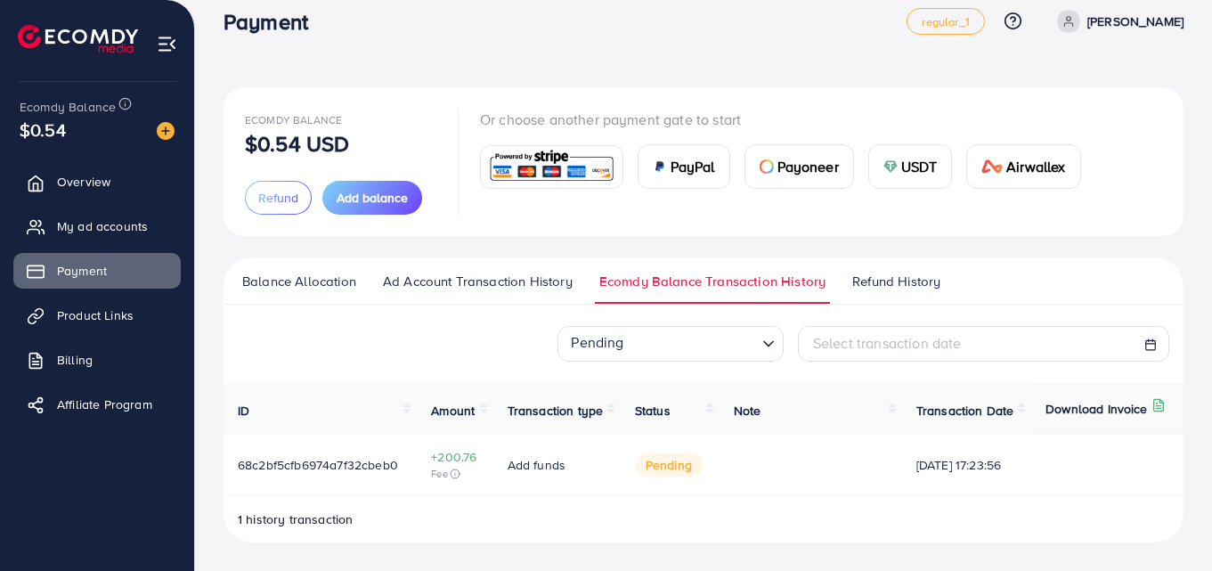
click at [288, 289] on span "Balance Allocation" at bounding box center [299, 282] width 114 height 20
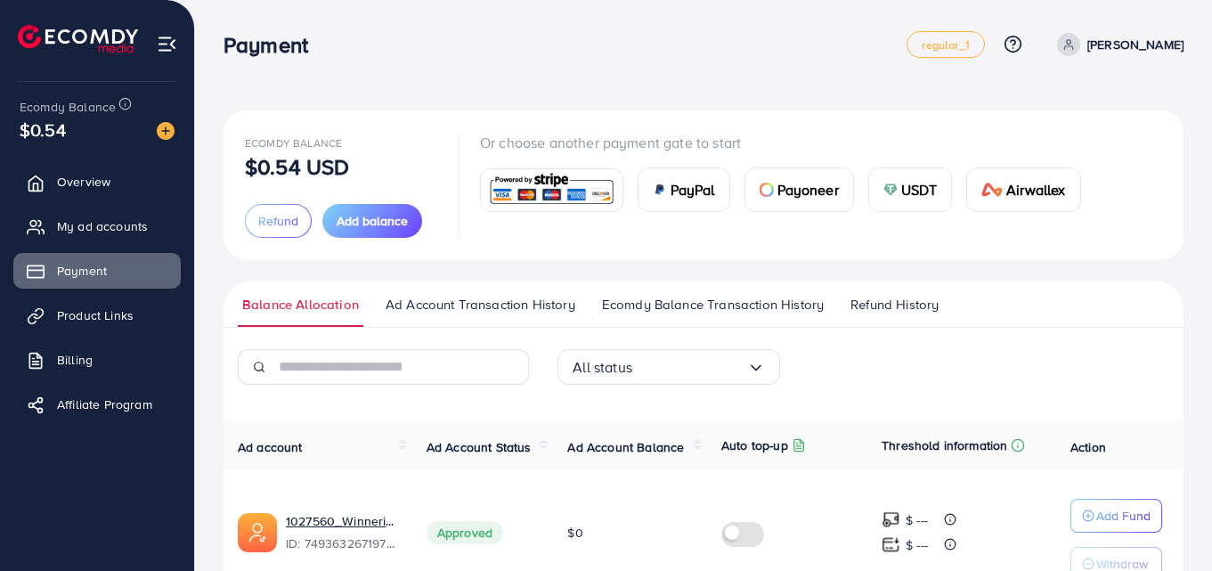
click at [638, 307] on span "Ecomdy Balance Transaction History" at bounding box center [713, 305] width 222 height 20
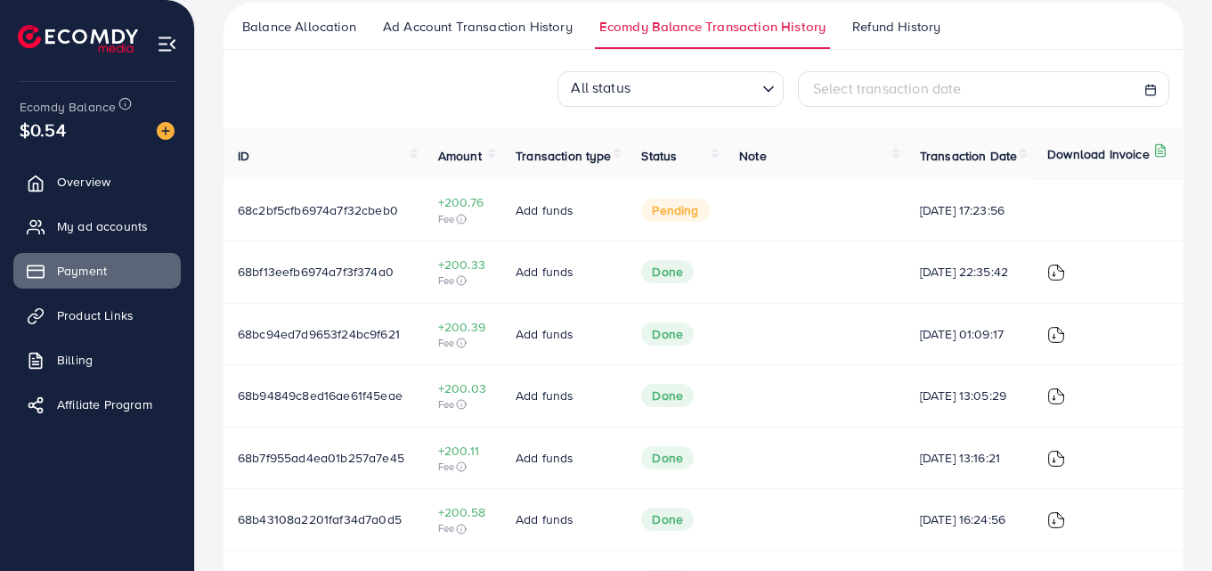
scroll to position [279, 0]
click at [357, 218] on span "68c2bf5cfb6974a7f32cbeb0" at bounding box center [318, 209] width 160 height 18
click at [961, 218] on span "[DATE] 17:23:56" at bounding box center [969, 209] width 99 height 18
click at [884, 168] on th "Note" at bounding box center [815, 152] width 181 height 51
click at [554, 175] on th "Transaction type" at bounding box center [564, 152] width 126 height 51
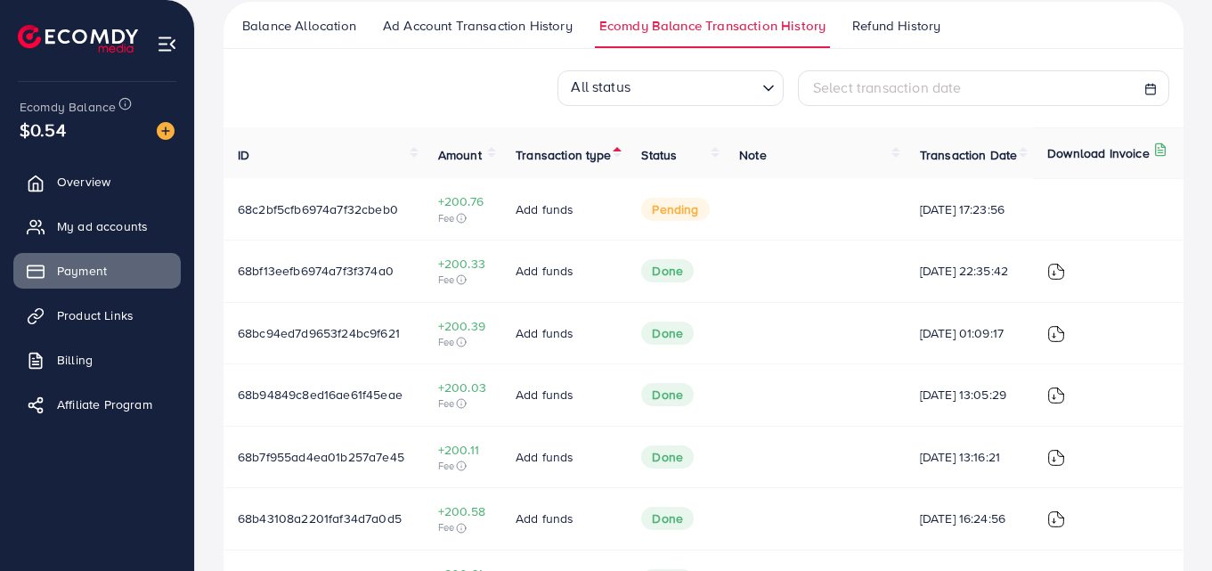
click at [641, 221] on span "pending" at bounding box center [675, 209] width 68 height 23
click at [644, 221] on span "pending" at bounding box center [675, 209] width 68 height 23
click at [966, 218] on span "[DATE] 17:23:56" at bounding box center [969, 209] width 99 height 18
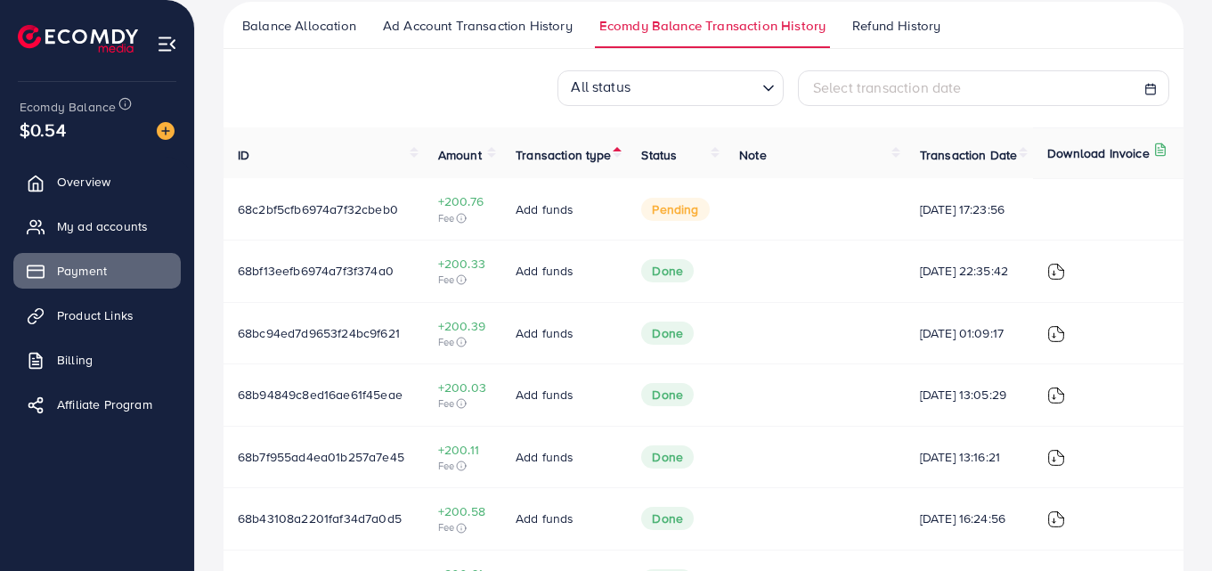
scroll to position [0, 0]
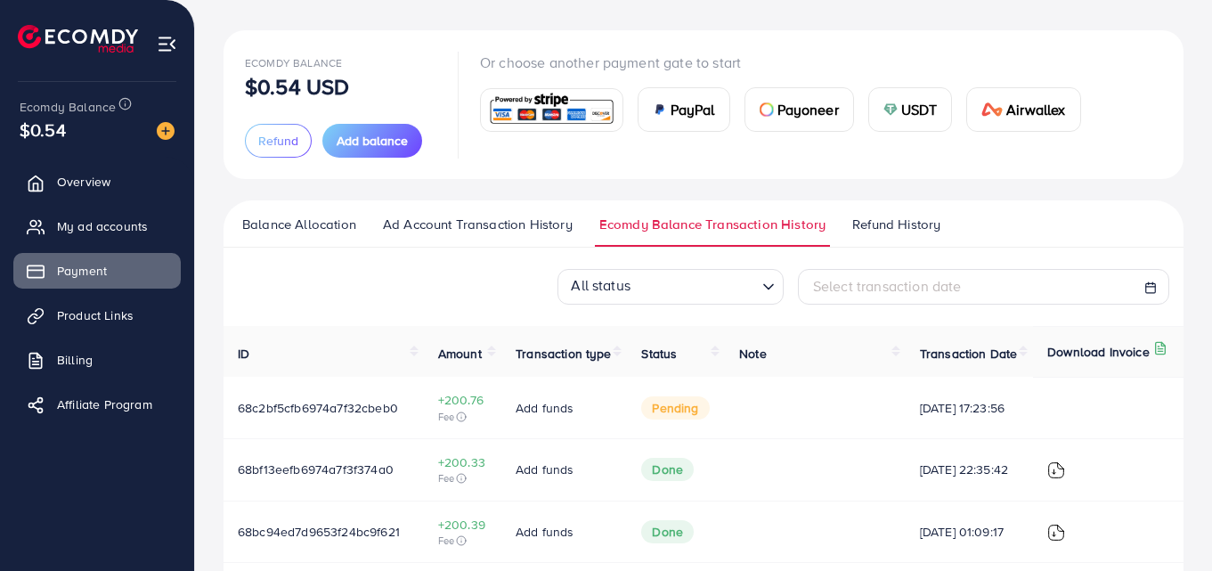
scroll to position [81, 0]
click at [917, 115] on span "USDT" at bounding box center [919, 108] width 37 height 21
